Goal: Task Accomplishment & Management: Manage account settings

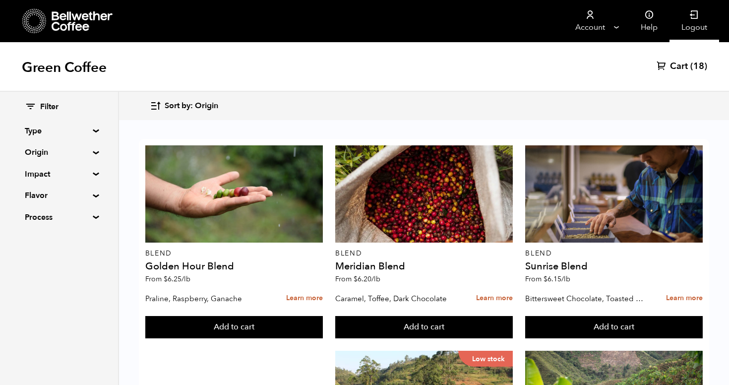
click at [702, 21] on link "Logout" at bounding box center [695, 21] width 50 height 42
click at [691, 15] on icon at bounding box center [695, 15] width 10 height 10
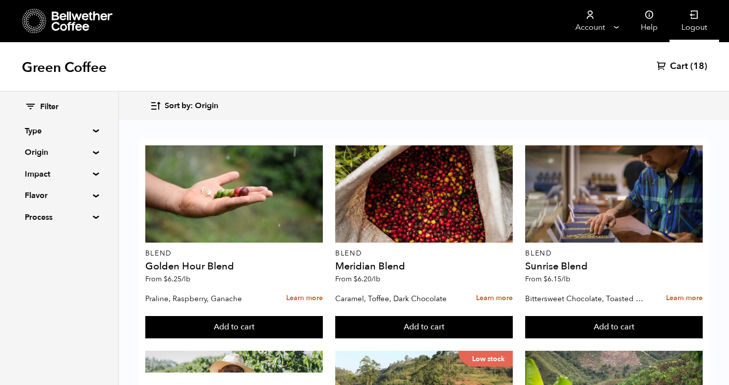
click at [680, 29] on link "Logout" at bounding box center [695, 21] width 50 height 42
click at [691, 12] on icon at bounding box center [695, 15] width 10 height 10
click at [66, 13] on icon at bounding box center [83, 21] width 62 height 20
click at [693, 17] on icon at bounding box center [695, 15] width 10 height 10
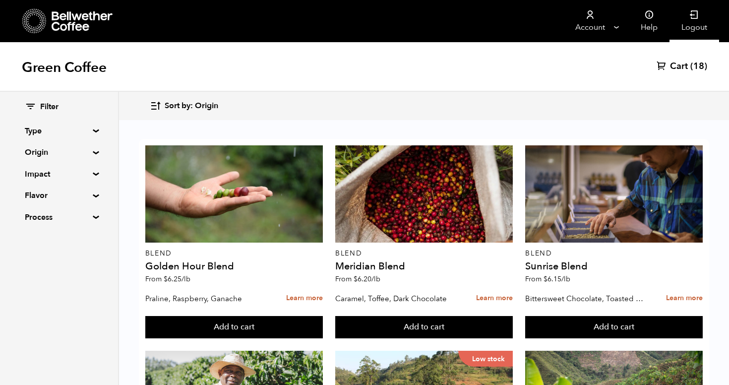
click at [693, 17] on icon at bounding box center [695, 15] width 10 height 10
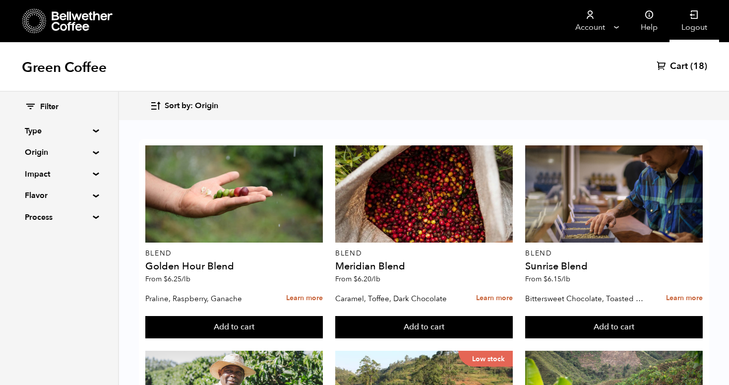
click at [693, 17] on icon at bounding box center [695, 15] width 10 height 10
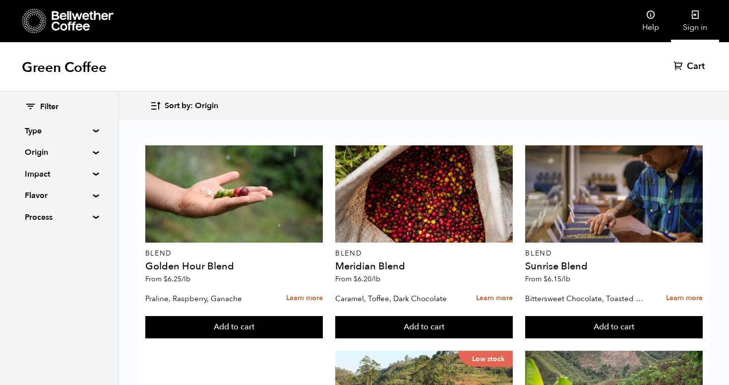
click at [697, 15] on icon at bounding box center [696, 15] width 10 height 10
